Goal: Information Seeking & Learning: Learn about a topic

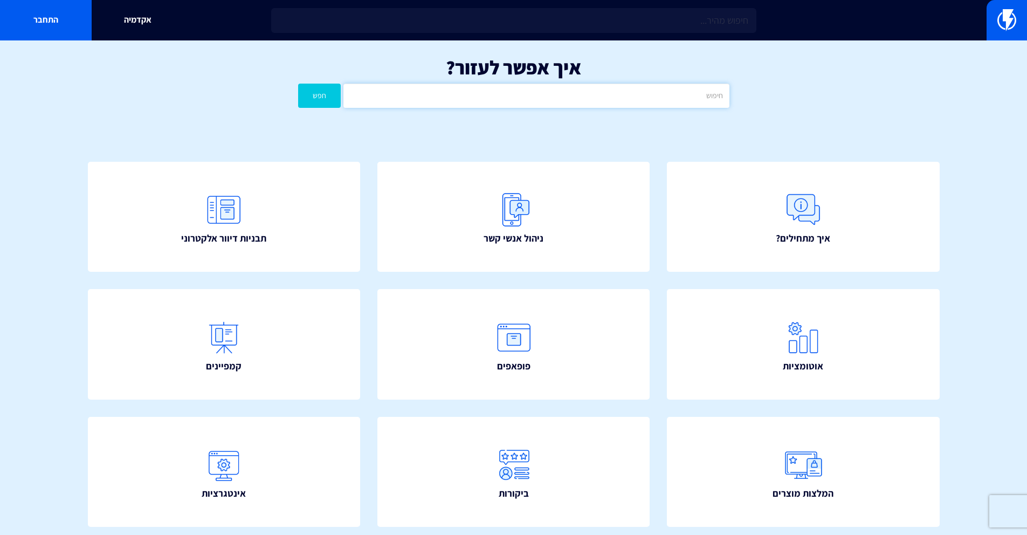
click at [561, 100] on input "text" at bounding box center [537, 96] width 386 height 24
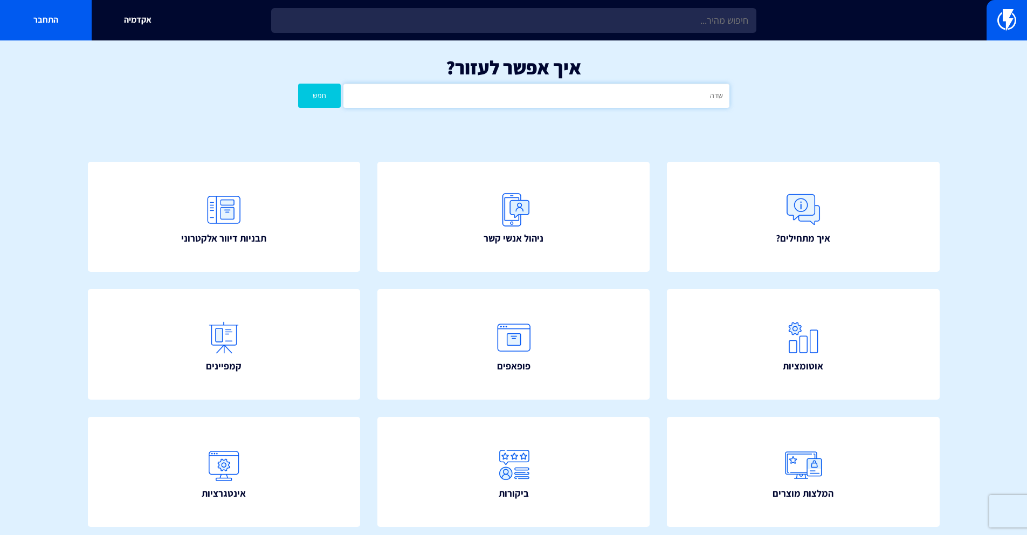
type input "שדה"
click at [298, 84] on button "חפש" at bounding box center [319, 96] width 43 height 24
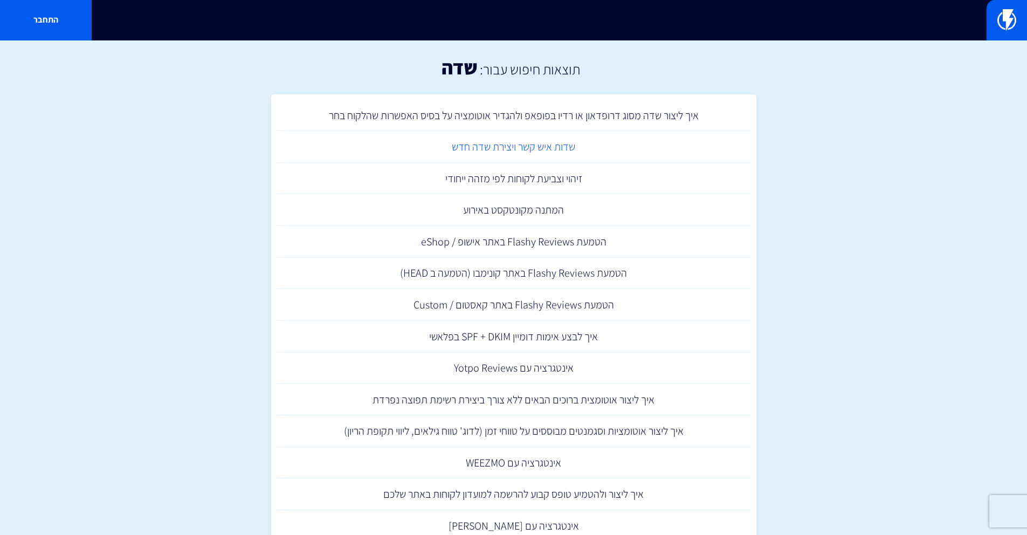
drag, startPoint x: 542, startPoint y: 143, endPoint x: 529, endPoint y: 137, distance: 14.7
click at [542, 143] on link "שדות איש קשר ויצירת שדה חדש" at bounding box center [514, 147] width 475 height 32
